Goal: Find contact information: Find contact information

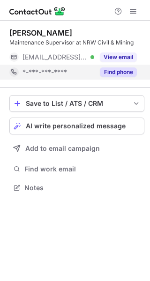
scroll to position [4, 5]
click at [116, 72] on button "Find phone" at bounding box center [118, 71] width 37 height 9
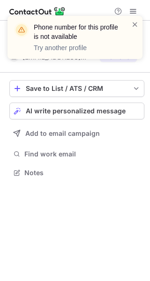
scroll to position [166, 150]
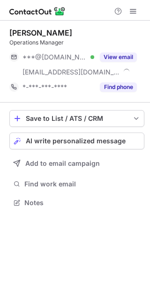
scroll to position [195, 150]
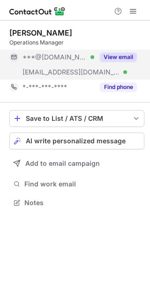
click at [123, 55] on button "View email" at bounding box center [118, 56] width 37 height 9
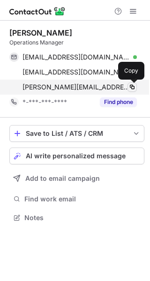
click at [128, 88] on span at bounding box center [131, 86] width 7 height 7
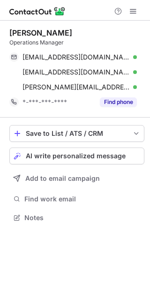
scroll to position [210, 150]
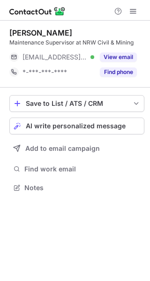
scroll to position [4, 5]
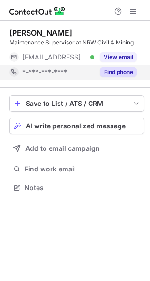
click at [108, 73] on button "Find phone" at bounding box center [118, 71] width 37 height 9
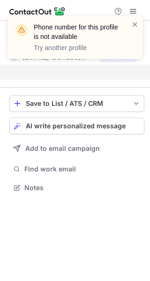
scroll to position [166, 150]
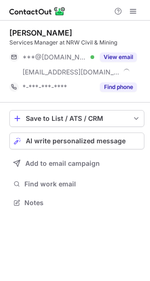
scroll to position [195, 150]
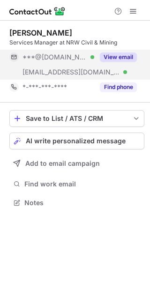
click at [126, 53] on button "View email" at bounding box center [118, 56] width 37 height 9
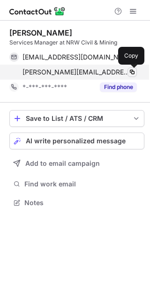
click at [128, 72] on span at bounding box center [131, 71] width 7 height 7
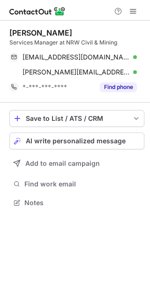
scroll to position [195, 150]
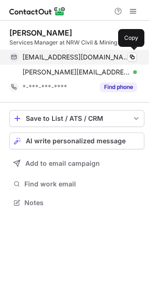
click at [126, 58] on div "glen_anderson@outlook.com Verified" at bounding box center [79, 57] width 114 height 8
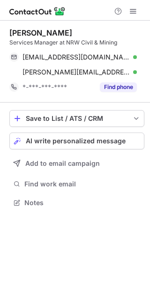
scroll to position [195, 150]
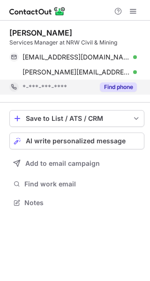
click at [101, 85] on button "Find phone" at bounding box center [118, 86] width 37 height 9
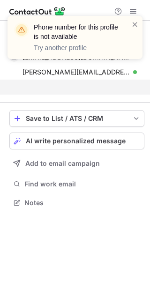
scroll to position [180, 150]
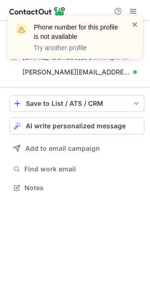
click at [135, 20] on span at bounding box center [134, 24] width 7 height 9
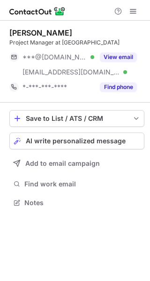
scroll to position [195, 150]
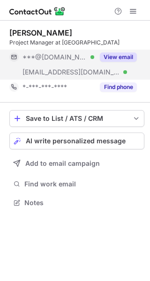
click at [105, 50] on div "View email" at bounding box center [115, 57] width 43 height 15
click at [109, 59] on div "***@hotmail.com" at bounding box center [79, 57] width 114 height 8
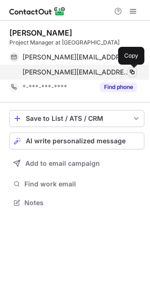
click at [131, 72] on span at bounding box center [131, 71] width 7 height 7
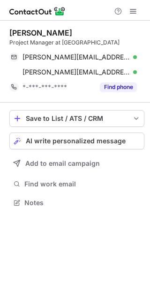
scroll to position [195, 150]
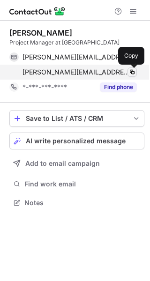
click at [134, 71] on span at bounding box center [131, 71] width 7 height 7
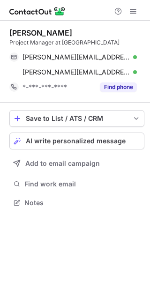
scroll to position [195, 150]
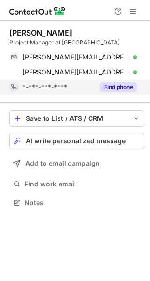
click at [125, 84] on button "Find phone" at bounding box center [118, 86] width 37 height 9
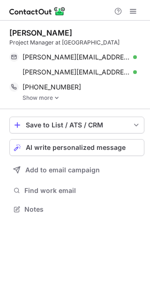
scroll to position [202, 150]
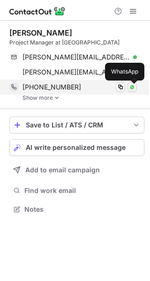
click at [128, 87] on button at bounding box center [131, 86] width 9 height 9
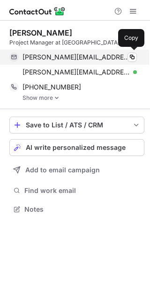
scroll to position [202, 150]
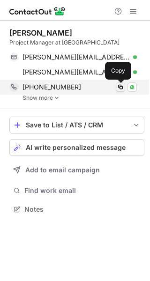
click at [116, 87] on span at bounding box center [119, 86] width 7 height 7
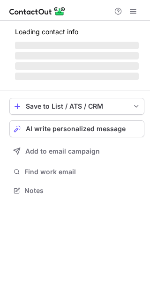
scroll to position [210, 150]
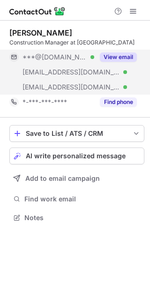
click at [121, 56] on button "View email" at bounding box center [118, 56] width 37 height 9
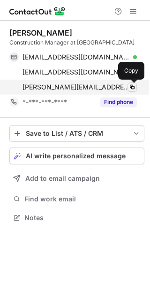
click at [129, 84] on span at bounding box center [131, 86] width 7 height 7
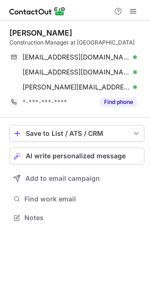
scroll to position [210, 150]
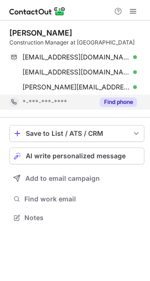
click at [111, 102] on button "Find phone" at bounding box center [118, 101] width 37 height 9
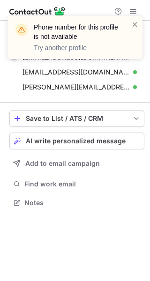
scroll to position [195, 150]
click at [133, 25] on span at bounding box center [134, 24] width 7 height 9
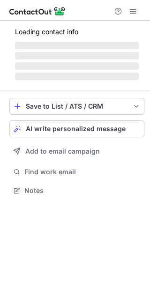
scroll to position [4, 5]
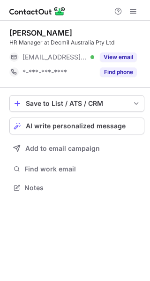
click at [118, 55] on button "View email" at bounding box center [118, 56] width 37 height 9
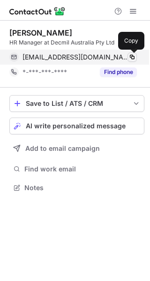
click at [131, 57] on span at bounding box center [131, 56] width 7 height 7
click at [130, 54] on span at bounding box center [131, 56] width 7 height 7
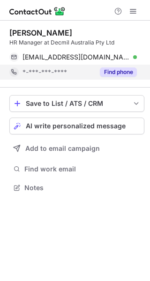
scroll to position [180, 150]
click at [111, 73] on button "Find phone" at bounding box center [118, 71] width 37 height 9
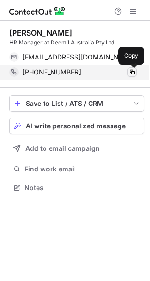
click at [131, 74] on span at bounding box center [131, 71] width 7 height 7
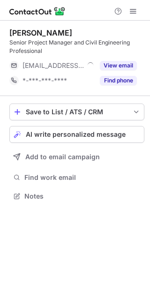
scroll to position [189, 150]
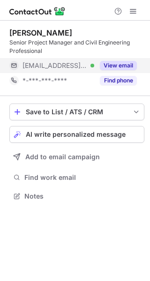
click at [111, 67] on button "View email" at bounding box center [118, 65] width 37 height 9
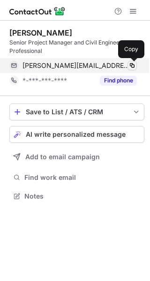
click at [134, 65] on span at bounding box center [131, 65] width 7 height 7
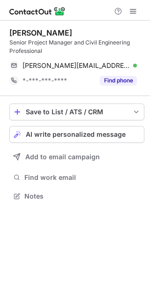
scroll to position [189, 150]
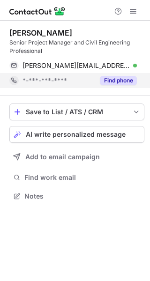
click at [117, 82] on button "Find phone" at bounding box center [118, 80] width 37 height 9
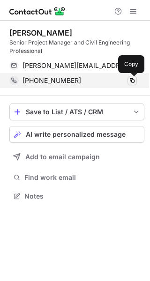
click at [131, 79] on span at bounding box center [131, 80] width 7 height 7
